Goal: Task Accomplishment & Management: Manage account settings

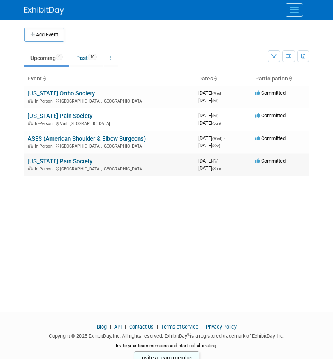
click at [32, 158] on link "[US_STATE] Pain Society" at bounding box center [60, 161] width 65 height 7
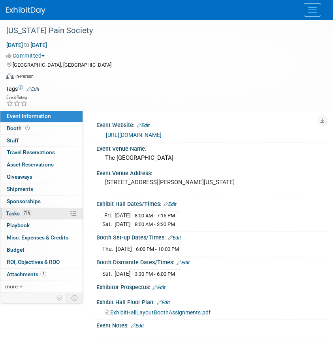
click at [21, 215] on span "Tasks 71%" at bounding box center [19, 213] width 26 height 6
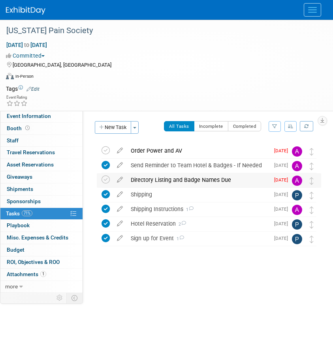
click at [130, 180] on div "Directory Listing and Badge Names Due" at bounding box center [198, 179] width 142 height 13
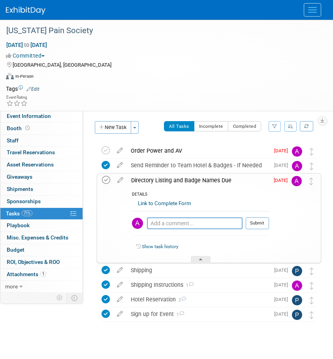
click at [105, 181] on icon at bounding box center [106, 180] width 8 height 8
click at [151, 153] on div "Order Power and AV" at bounding box center [198, 150] width 142 height 13
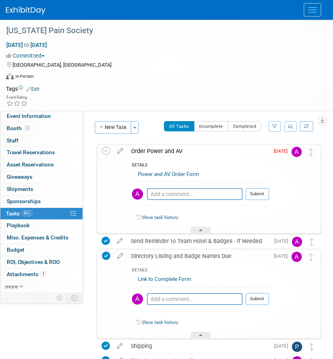
click at [150, 175] on link "Power and AV Order Form" at bounding box center [168, 174] width 61 height 6
click at [23, 119] on span "Event Information" at bounding box center [29, 116] width 44 height 6
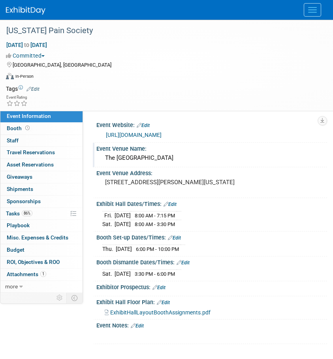
drag, startPoint x: 225, startPoint y: 162, endPoint x: 106, endPoint y: 162, distance: 118.4
click at [106, 162] on div "The Woodlands Waterway Marriott Hotel" at bounding box center [211, 158] width 219 height 12
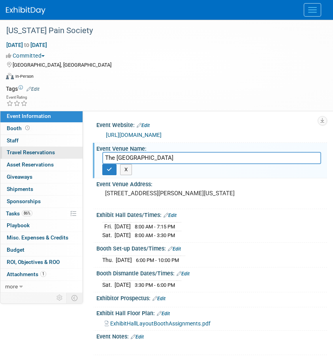
drag, startPoint x: 220, startPoint y: 161, endPoint x: 39, endPoint y: 154, distance: 180.9
click at [39, 154] on div "Event Information Event Info Booth Booth 0 Staff 0 Staff 0 Travel Reservations …" at bounding box center [166, 187] width 333 height 335
click at [150, 65] on div "[GEOGRAPHIC_DATA], [GEOGRAPHIC_DATA]" at bounding box center [161, 64] width 311 height 9
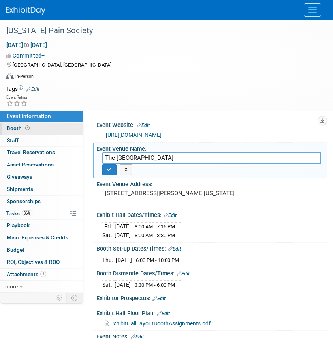
click at [11, 127] on span "Booth" at bounding box center [19, 128] width 24 height 6
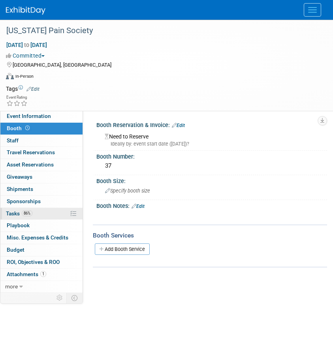
click at [18, 213] on span "Tasks 86%" at bounding box center [19, 213] width 26 height 6
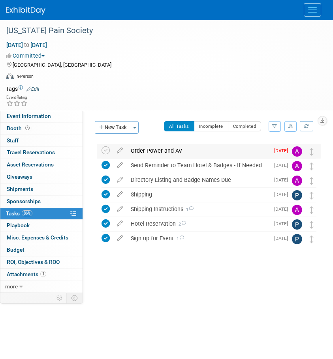
click at [148, 149] on div "Order Power and AV" at bounding box center [198, 150] width 142 height 13
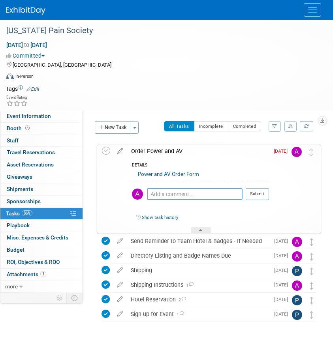
click at [159, 178] on div "Power and AV Order Form" at bounding box center [200, 175] width 137 height 12
click at [160, 173] on link "Power and AV Order Form" at bounding box center [168, 174] width 61 height 6
click at [170, 175] on link "Power and AV Order Form" at bounding box center [168, 174] width 61 height 6
click at [15, 8] on img at bounding box center [25, 11] width 39 height 8
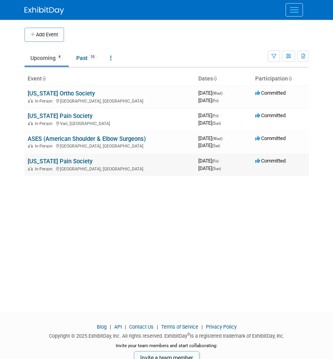
click at [60, 163] on link "[US_STATE] Pain Society" at bounding box center [60, 161] width 65 height 7
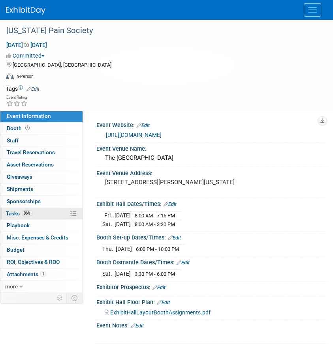
click at [11, 212] on span "Tasks 86%" at bounding box center [19, 213] width 26 height 6
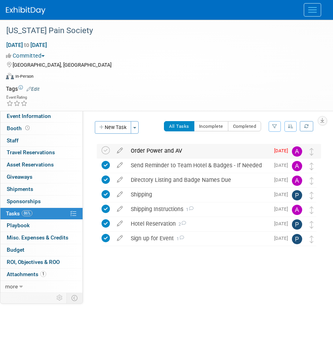
click at [154, 154] on div "Order Power and AV" at bounding box center [198, 150] width 142 height 13
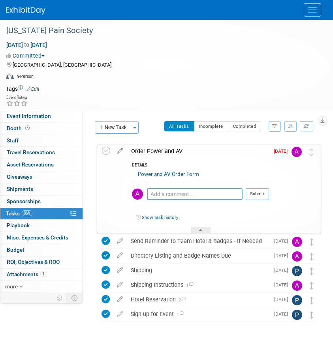
click at [160, 177] on link "Power and AV Order Form" at bounding box center [168, 174] width 61 height 6
click at [191, 191] on textarea at bounding box center [195, 194] width 96 height 12
type textarea "Not needed per Phil D"
click at [254, 194] on button "Submit" at bounding box center [256, 194] width 23 height 12
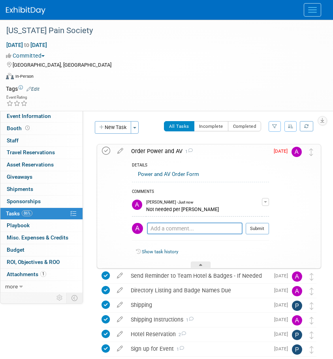
click at [102, 149] on icon at bounding box center [106, 151] width 8 height 8
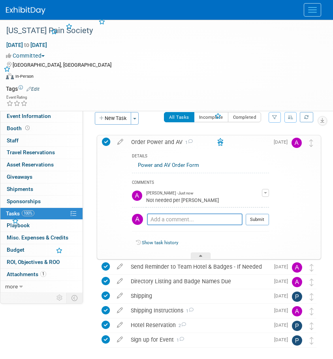
scroll to position [6, 0]
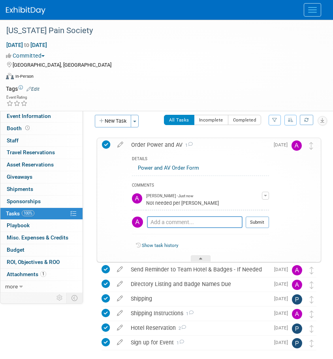
click at [90, 204] on div "Texas Pain Society Spring, TX Oct 24, 2025 to Oct 26, 2025 (Going) Order Power …" at bounding box center [205, 258] width 232 height 247
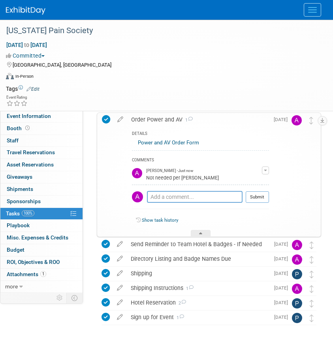
scroll to position [46, 0]
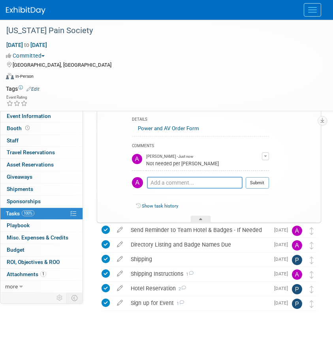
click at [67, 91] on td at bounding box center [177, 89] width 277 height 8
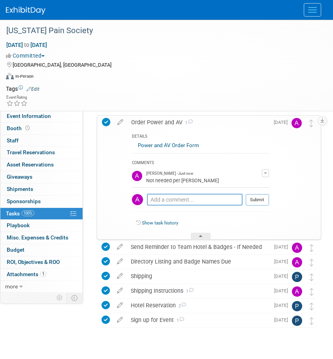
scroll to position [0, 0]
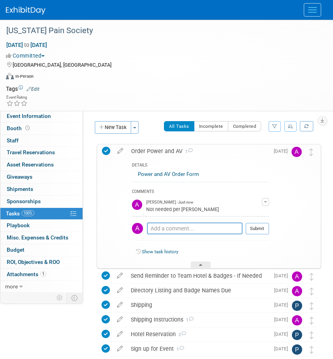
click at [163, 175] on link "Power and AV Order Form" at bounding box center [168, 174] width 61 height 6
click at [106, 150] on icon at bounding box center [106, 151] width 8 height 8
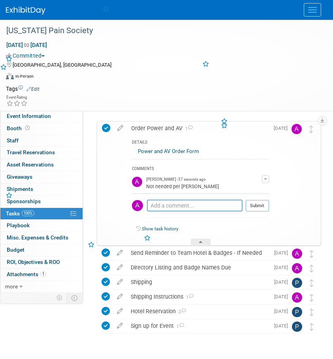
scroll to position [46, 0]
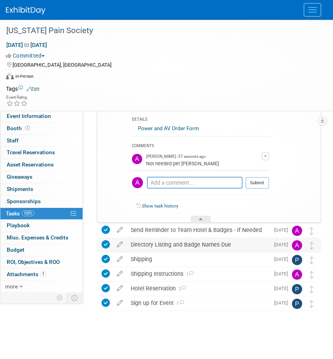
click at [180, 244] on div "Directory Listing and Badge Names Due" at bounding box center [198, 244] width 142 height 13
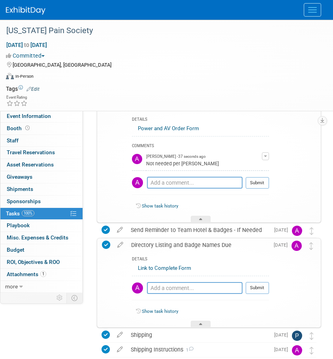
click at [167, 267] on link "Link to Complete Form" at bounding box center [164, 268] width 53 height 6
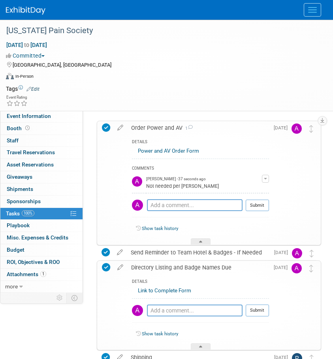
scroll to position [0, 0]
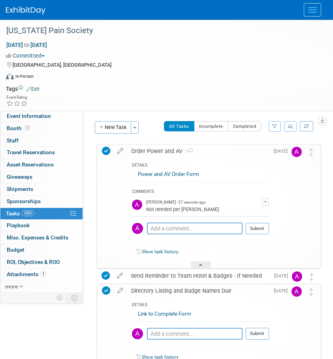
click at [27, 9] on img at bounding box center [25, 11] width 39 height 8
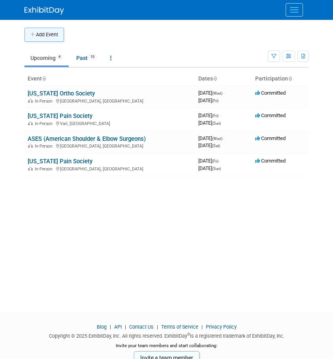
click at [40, 35] on button "Add Event" at bounding box center [43, 35] width 39 height 14
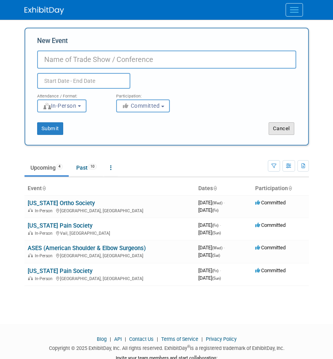
click at [287, 130] on button "Cancel" at bounding box center [281, 128] width 26 height 13
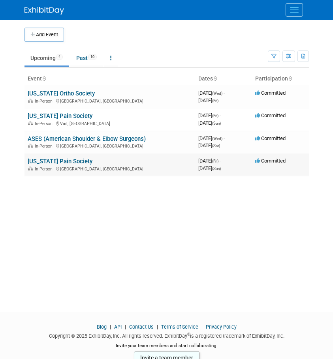
click at [48, 159] on link "[US_STATE] Pain Society" at bounding box center [60, 161] width 65 height 7
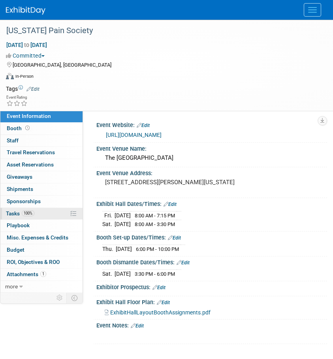
click at [21, 214] on span "Tasks 100%" at bounding box center [20, 213] width 28 height 6
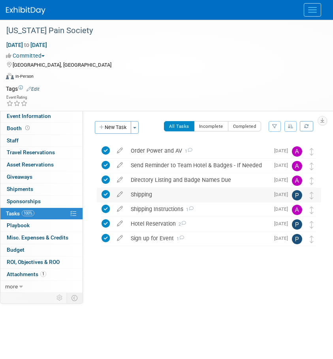
click at [156, 195] on div "Shipping" at bounding box center [198, 194] width 142 height 13
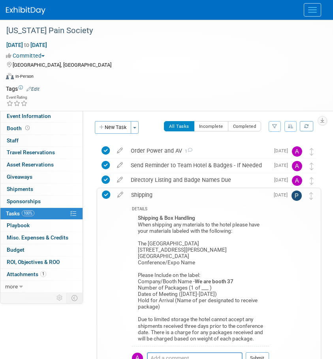
click at [156, 195] on div "Shipping" at bounding box center [198, 194] width 142 height 13
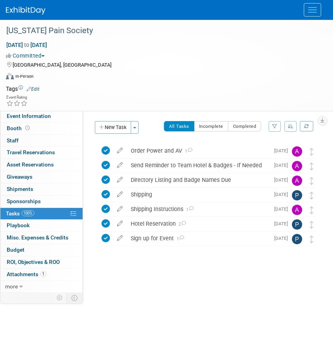
click at [17, 8] on img at bounding box center [25, 11] width 39 height 8
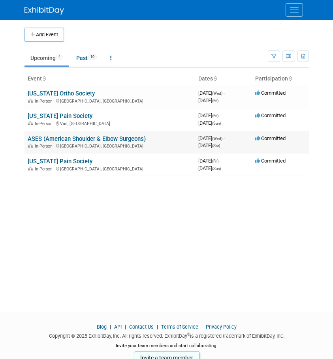
click at [58, 141] on link "ASES (American Shoulder & Elbow Surgeons)" at bounding box center [87, 138] width 118 height 7
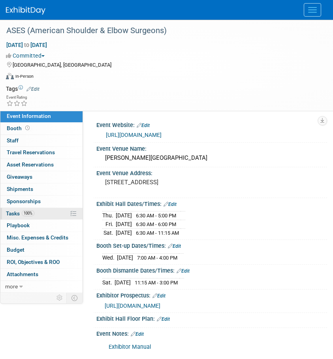
click at [21, 214] on span "Tasks 100%" at bounding box center [20, 213] width 28 height 6
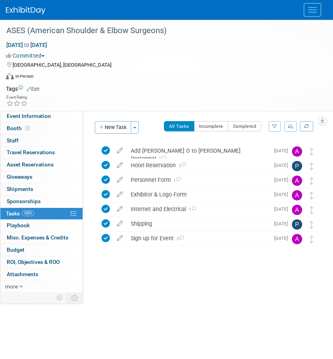
click at [10, 10] on img at bounding box center [25, 11] width 39 height 8
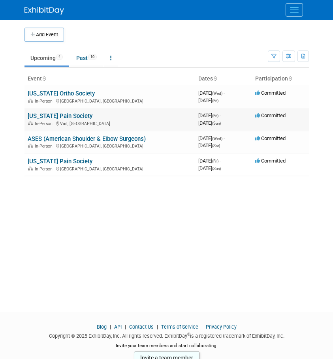
click at [39, 115] on link "Colorado Pain Society" at bounding box center [60, 115] width 65 height 7
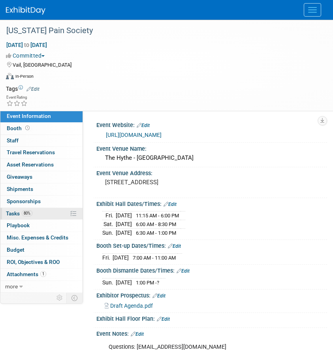
click at [14, 214] on span "Tasks 80%" at bounding box center [19, 213] width 26 height 6
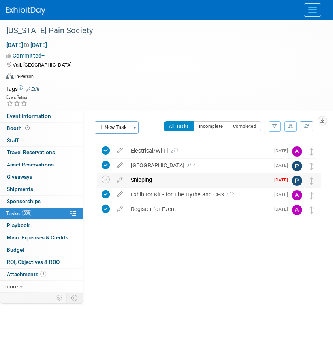
click at [140, 180] on div "Shipping" at bounding box center [198, 179] width 142 height 13
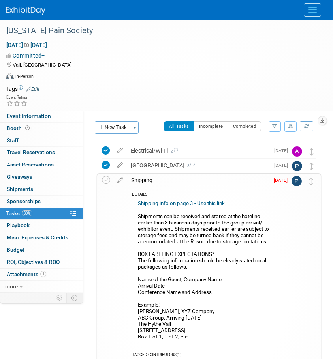
click at [156, 201] on link "Shipping info on page 3 - Use this link" at bounding box center [181, 203] width 87 height 6
click at [132, 179] on div "Shipping" at bounding box center [198, 180] width 142 height 13
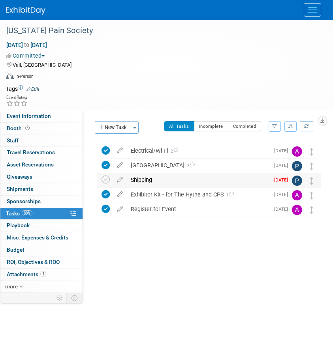
click at [154, 185] on div "Shipping" at bounding box center [198, 179] width 142 height 13
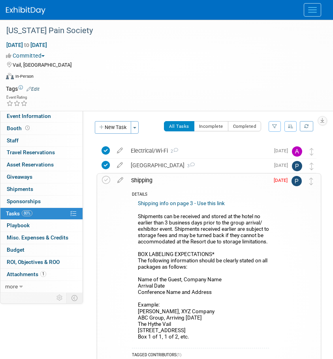
click at [160, 203] on link "Shipping info on page 3 - Use this link" at bounding box center [181, 203] width 87 height 6
click at [34, 13] on img at bounding box center [25, 11] width 39 height 8
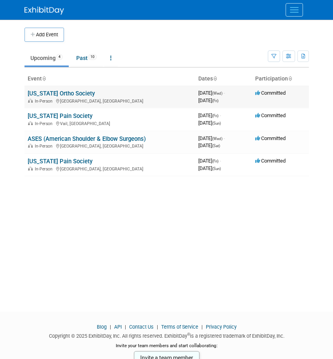
click at [38, 96] on link "[US_STATE] Ortho Society" at bounding box center [61, 93] width 67 height 7
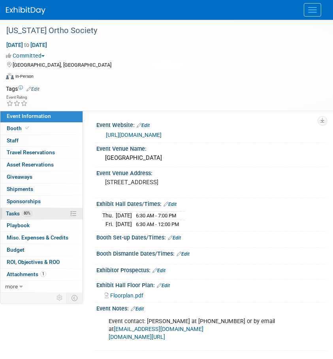
click at [19, 213] on span "Tasks 80%" at bounding box center [19, 213] width 26 height 6
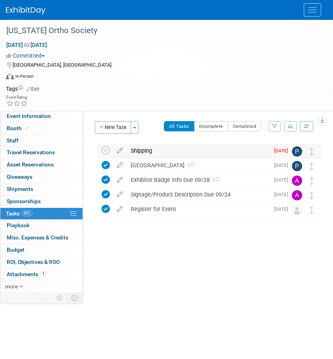
click at [147, 153] on div "Shipping" at bounding box center [198, 150] width 142 height 13
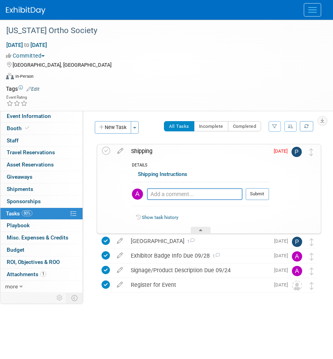
click at [147, 153] on div "Shipping" at bounding box center [198, 150] width 142 height 13
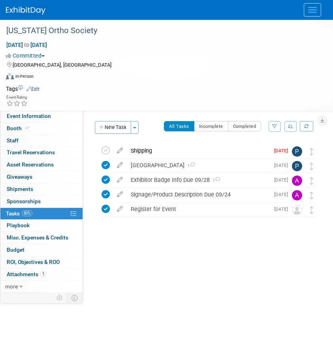
click at [23, 7] on img at bounding box center [25, 11] width 39 height 8
